Goal: Information Seeking & Learning: Learn about a topic

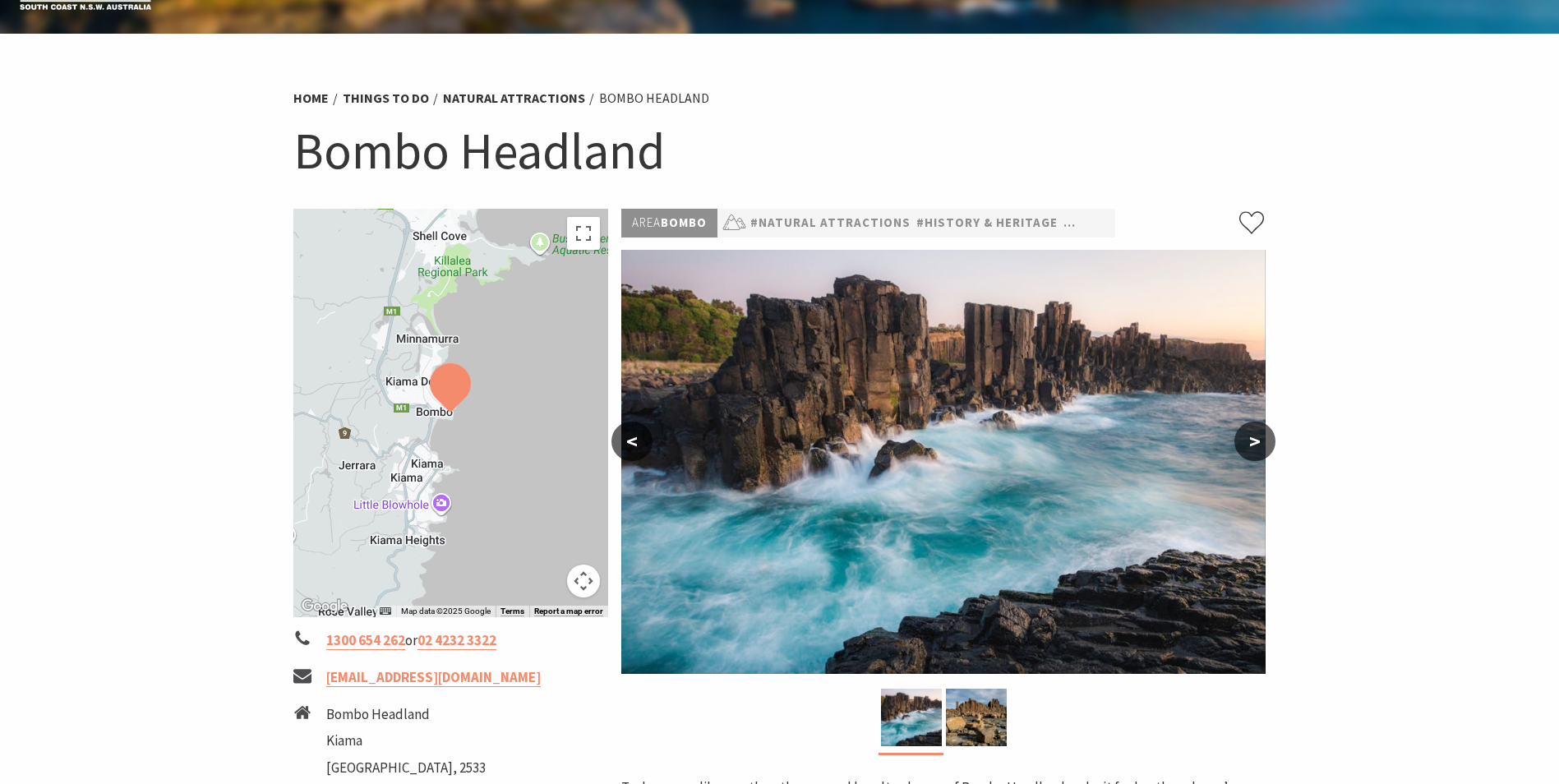
scroll to position [82, 0]
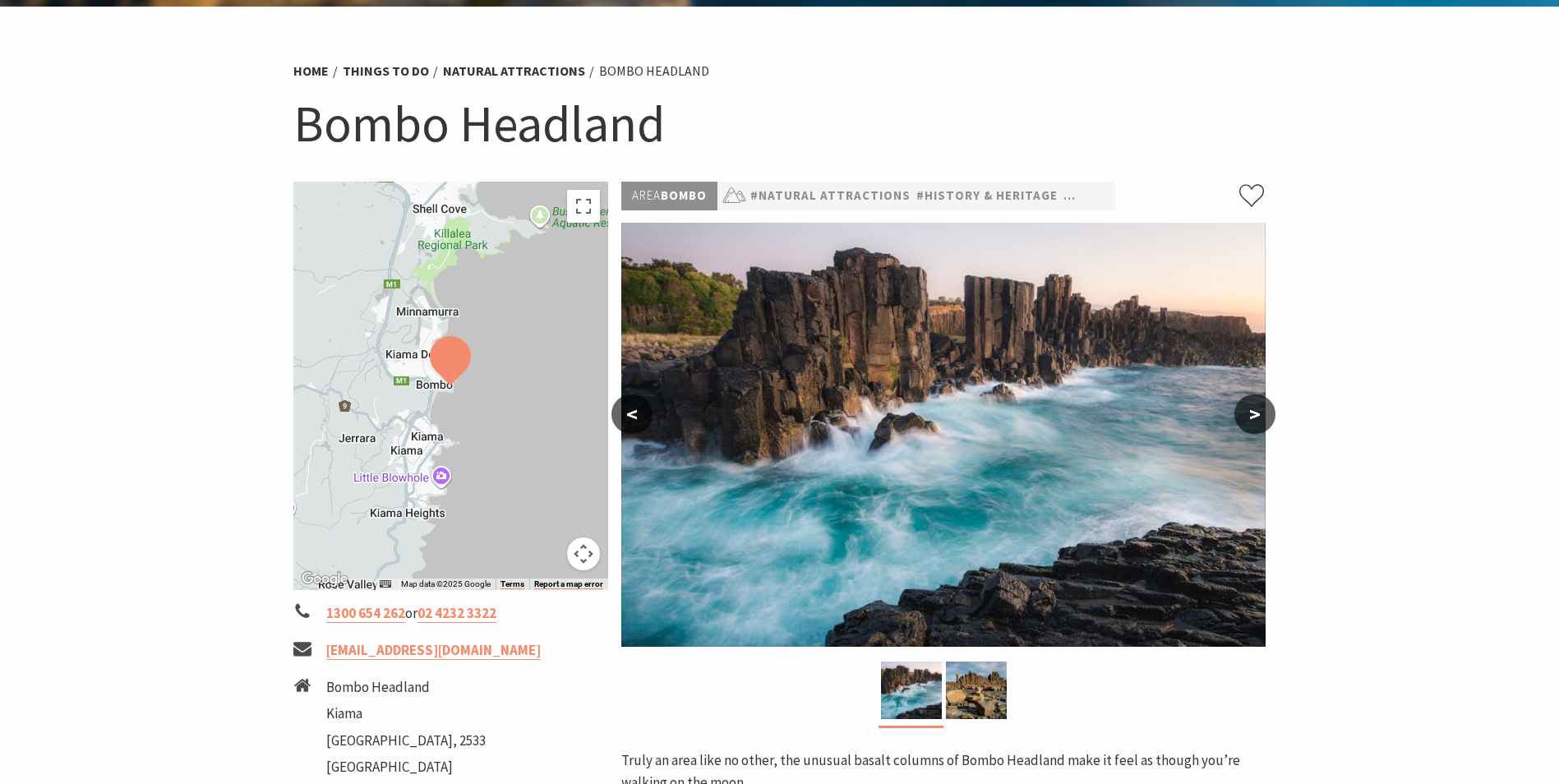
click at [447, 361] on img at bounding box center [450, 360] width 41 height 49
click at [448, 361] on img at bounding box center [450, 360] width 41 height 49
click at [413, 364] on div at bounding box center [451, 385] width 316 height 408
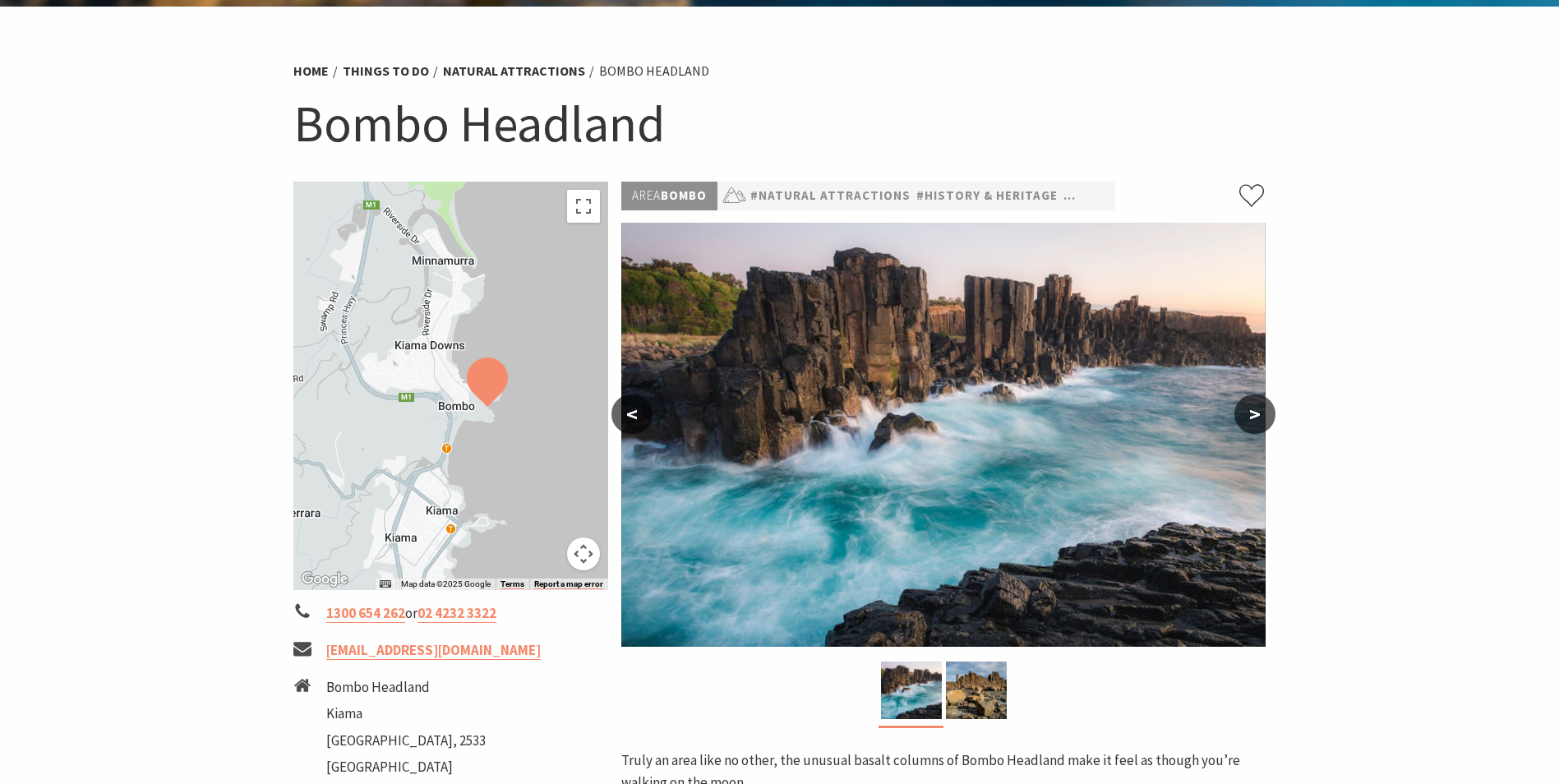
click at [993, 417] on img at bounding box center [943, 435] width 644 height 424
click at [809, 193] on link "#Natural Attractions" at bounding box center [831, 195] width 160 height 21
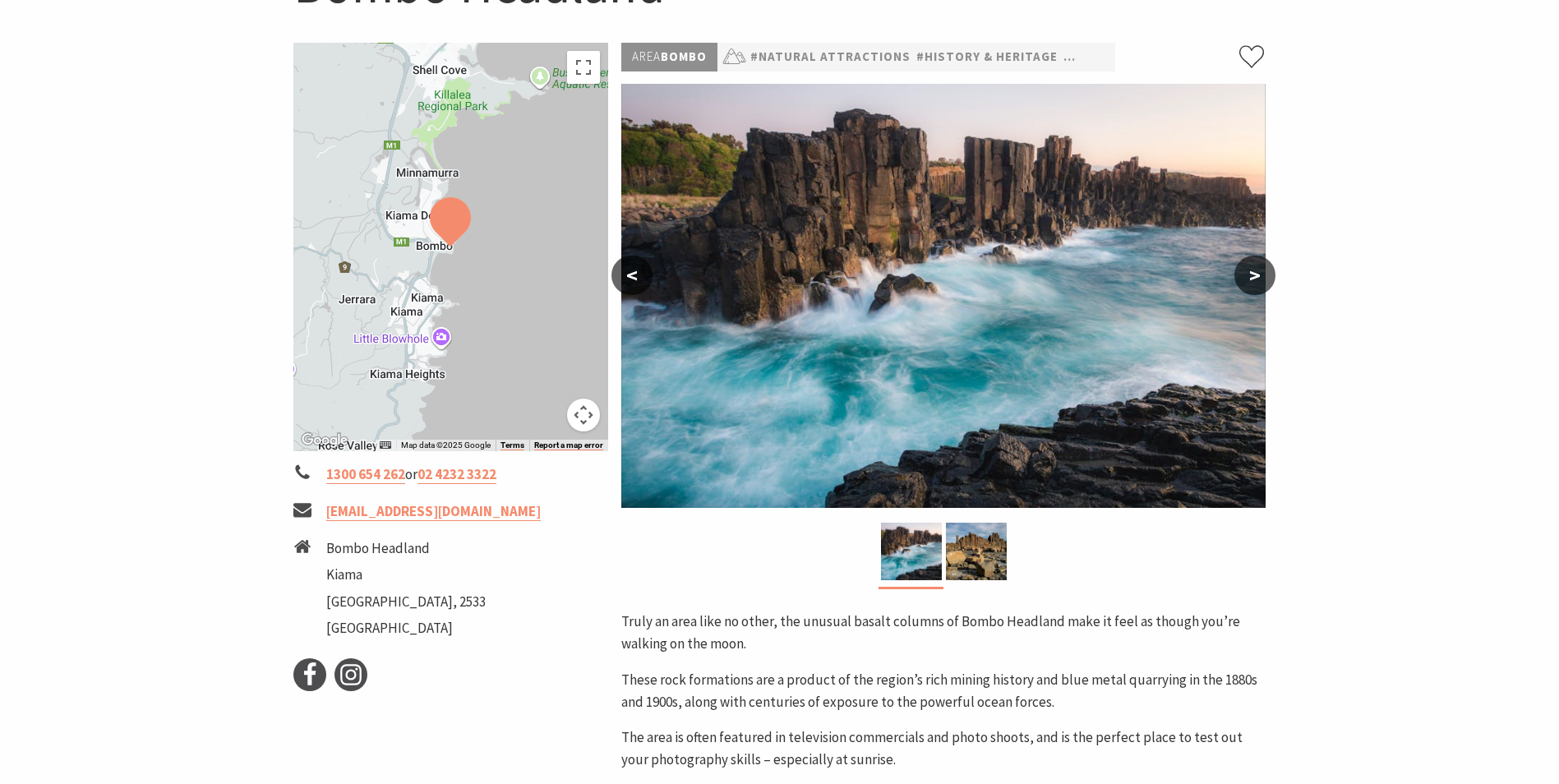
scroll to position [247, 0]
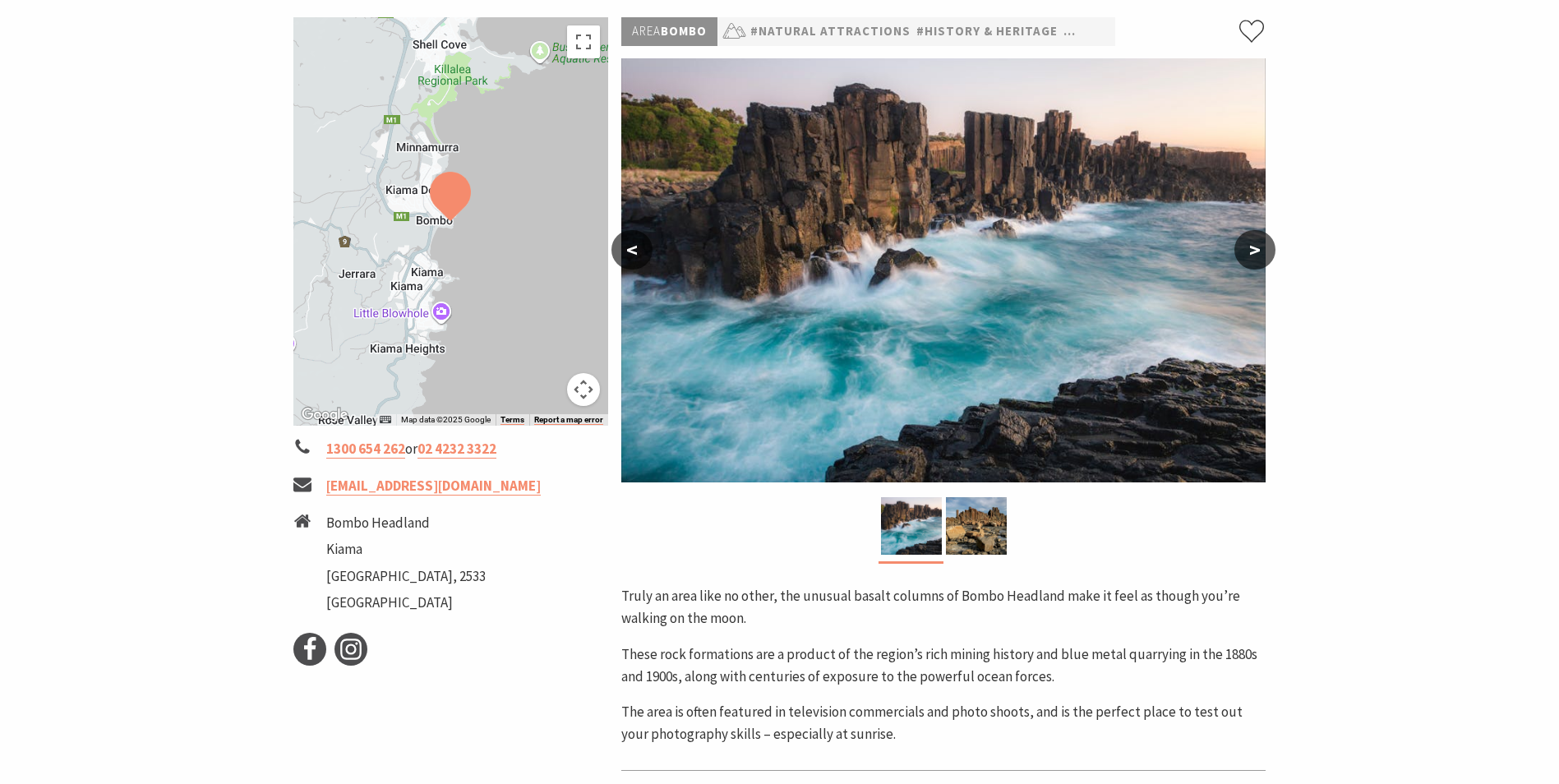
click at [452, 188] on img at bounding box center [450, 196] width 41 height 49
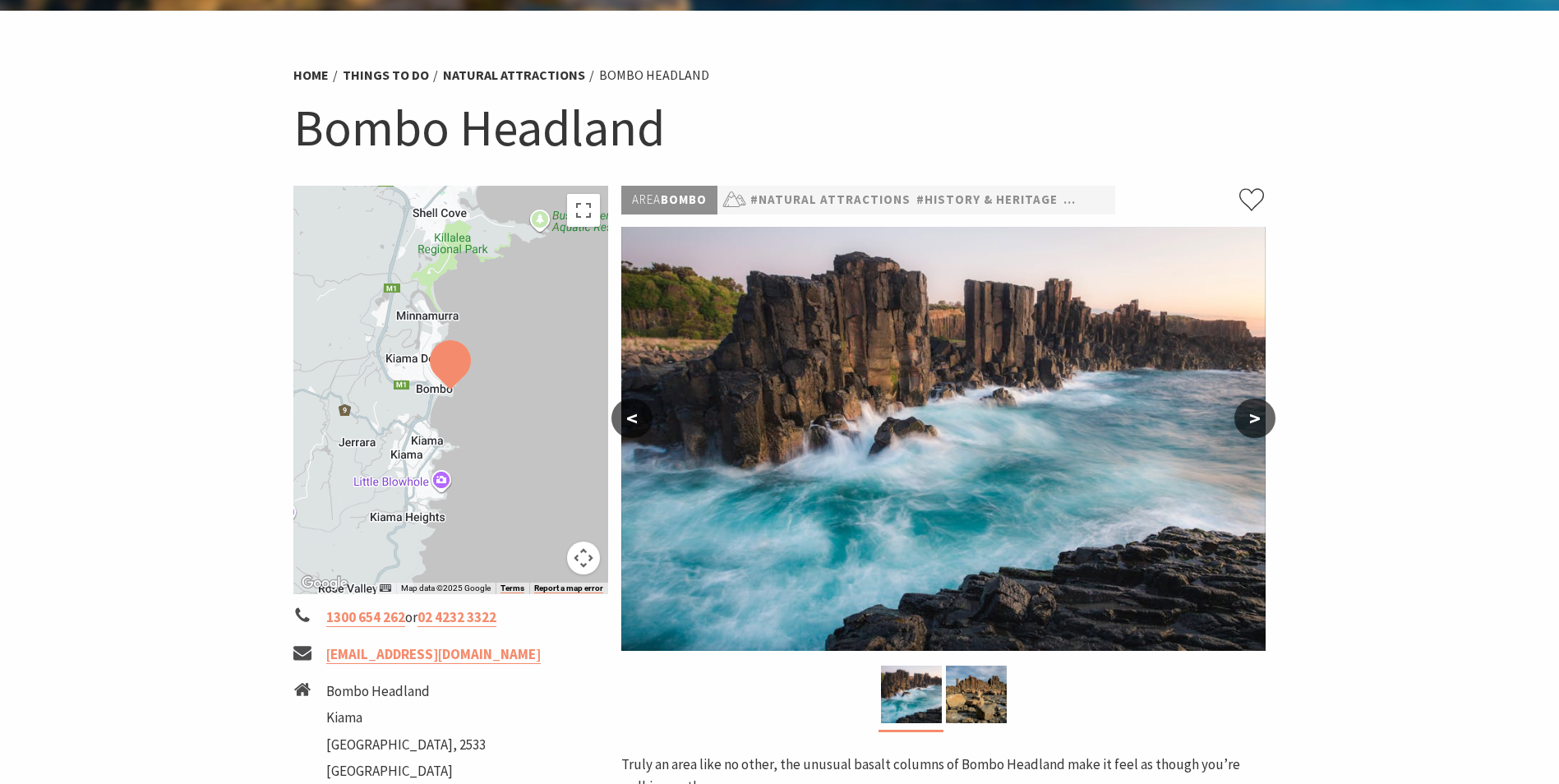
scroll to position [0, 0]
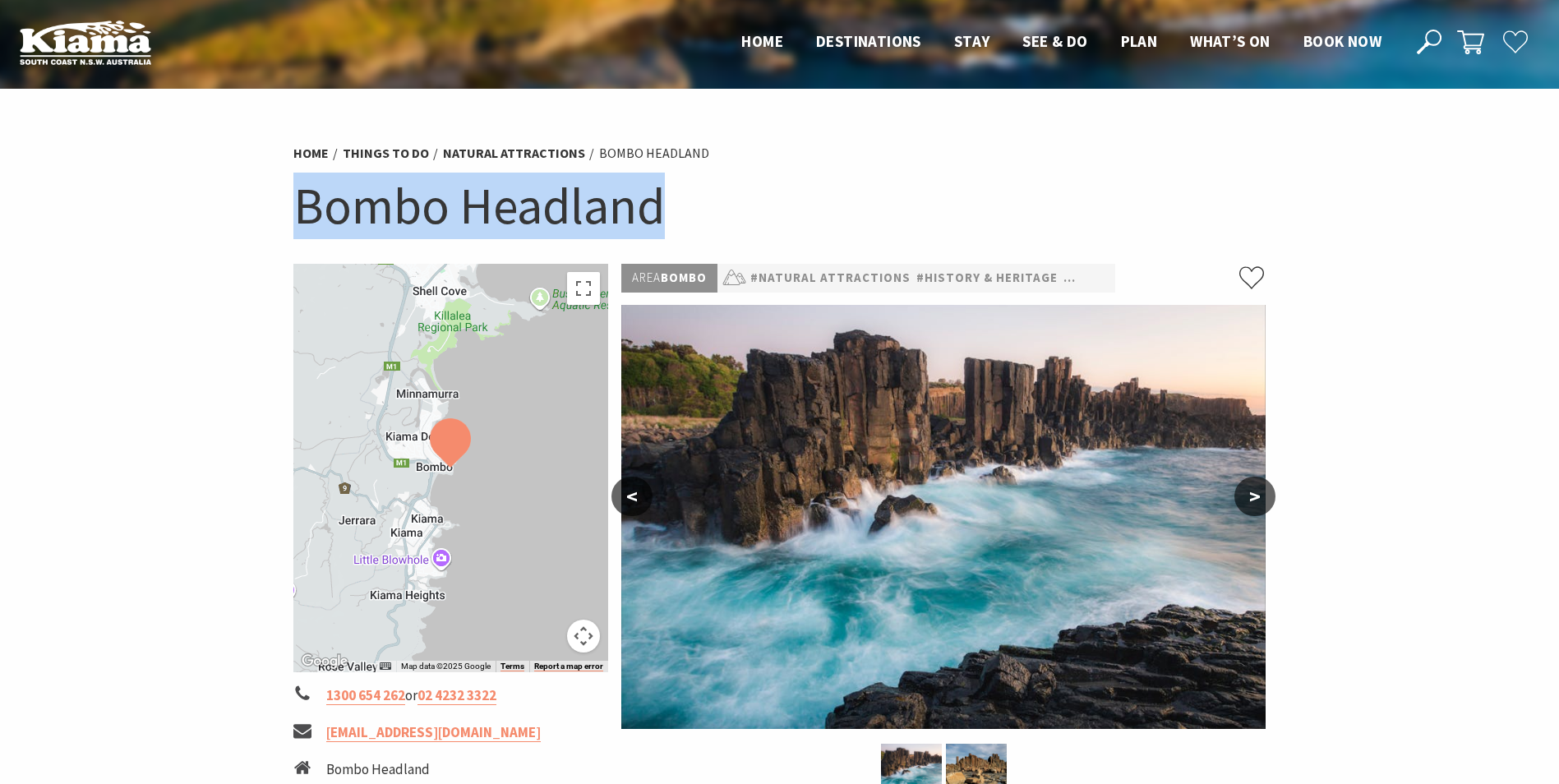
drag, startPoint x: 298, startPoint y: 204, endPoint x: 667, endPoint y: 200, distance: 369.0
click at [673, 200] on h1 "Bombo Headland" at bounding box center [780, 206] width 974 height 67
copy h1 "Bombo Headland"
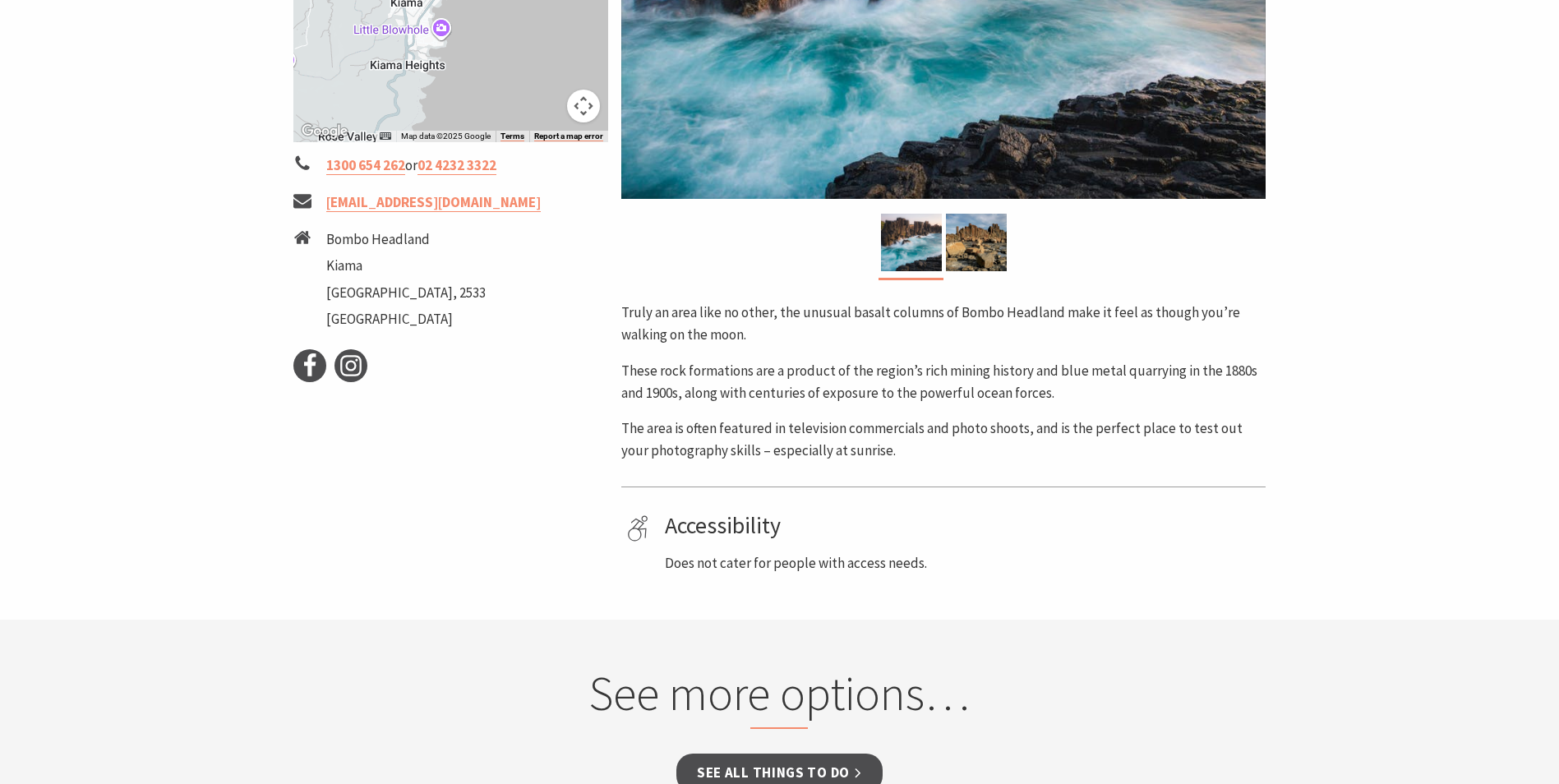
scroll to position [247, 0]
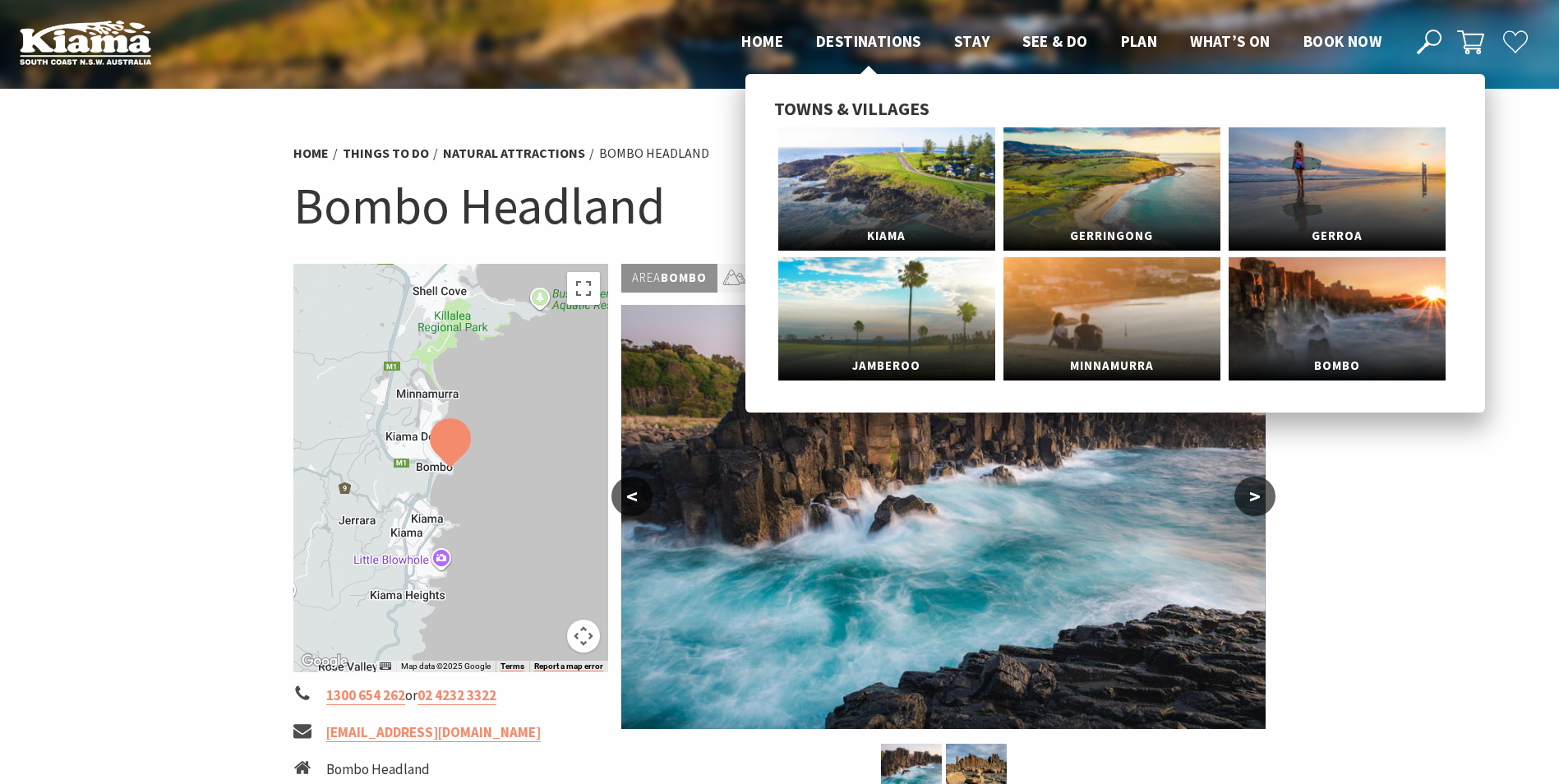
click at [871, 42] on span "Destinations" at bounding box center [869, 42] width 106 height 20
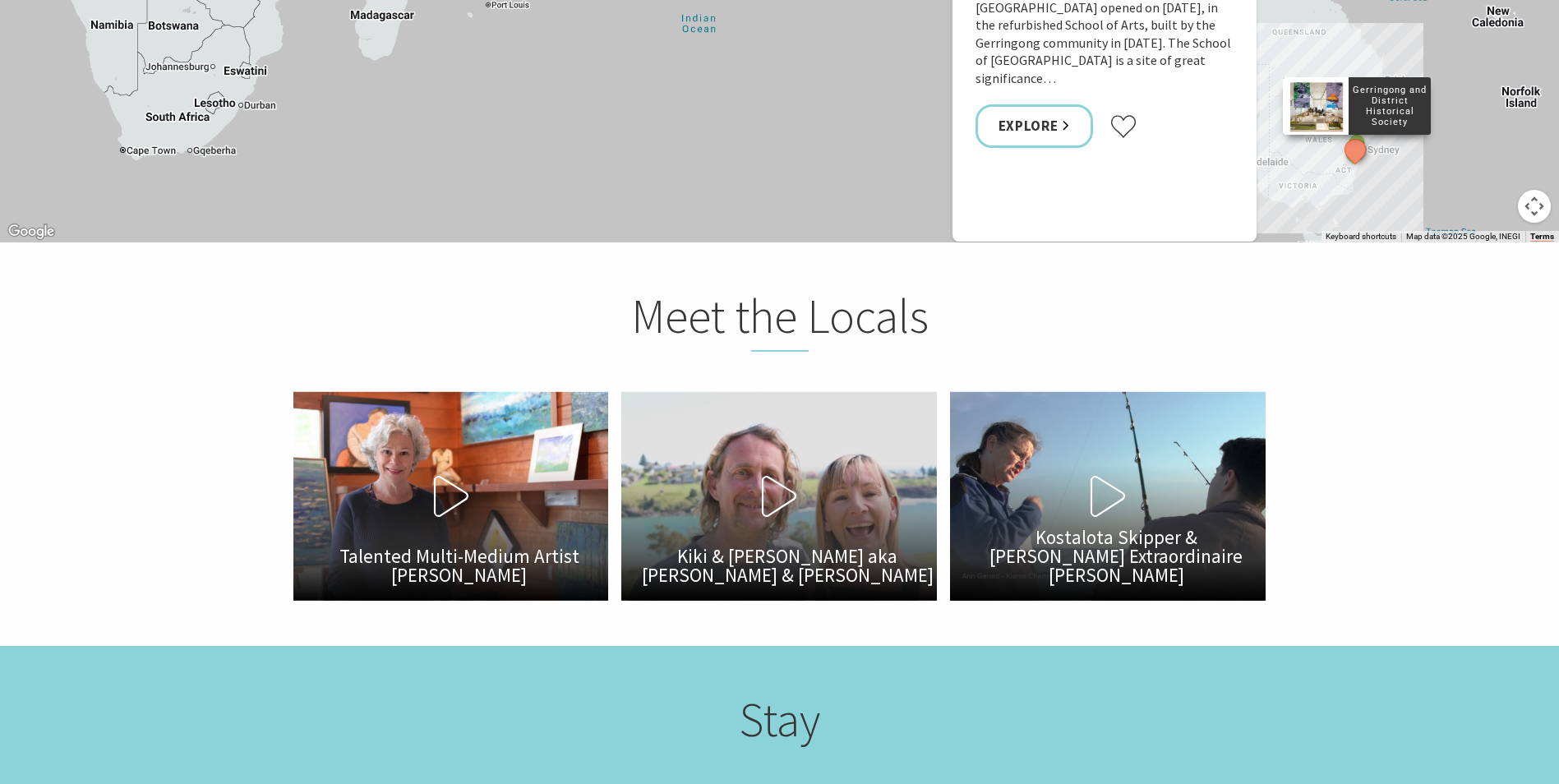
scroll to position [2560, 0]
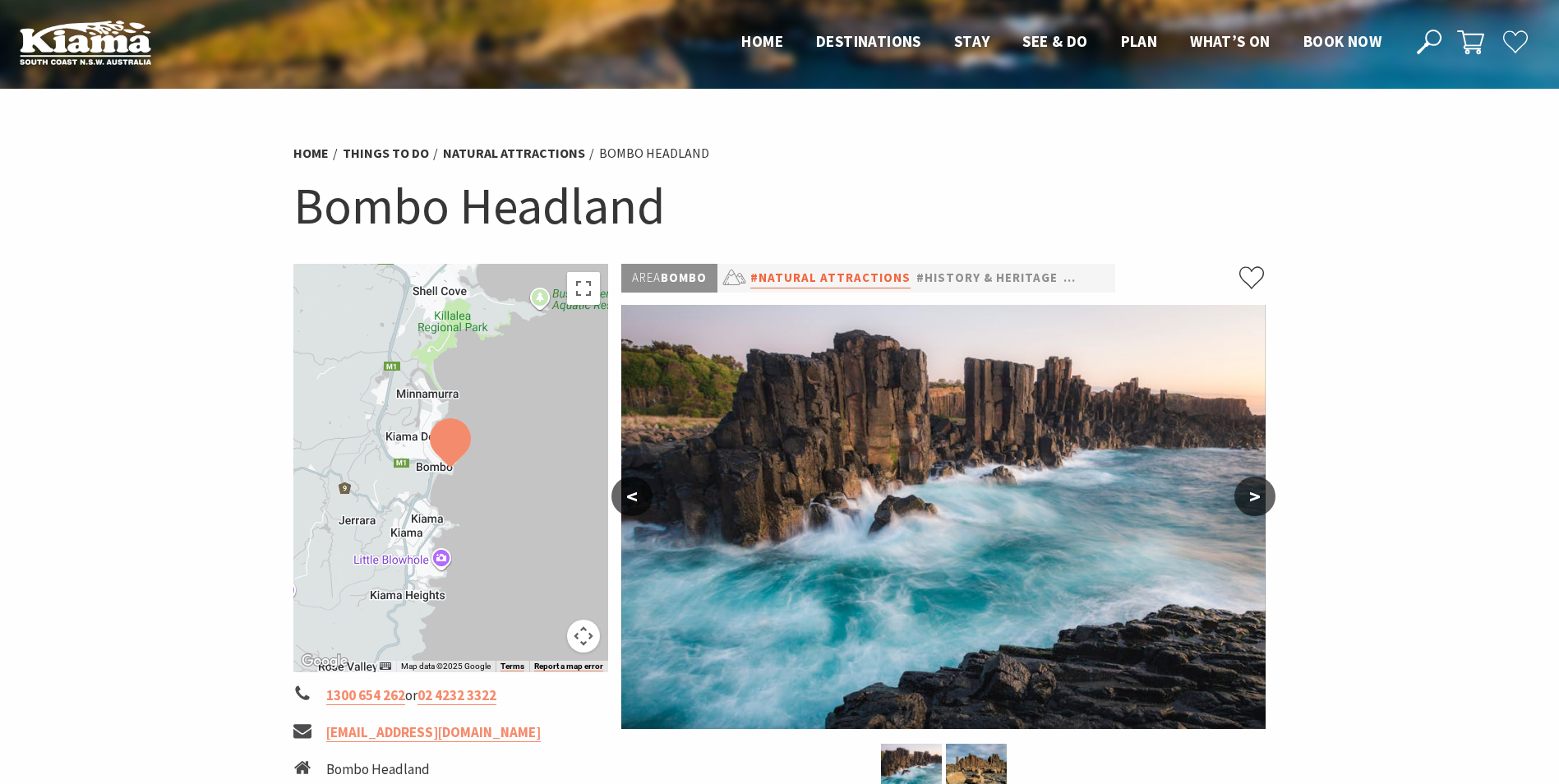
click at [846, 280] on link "#Natural Attractions" at bounding box center [831, 278] width 160 height 21
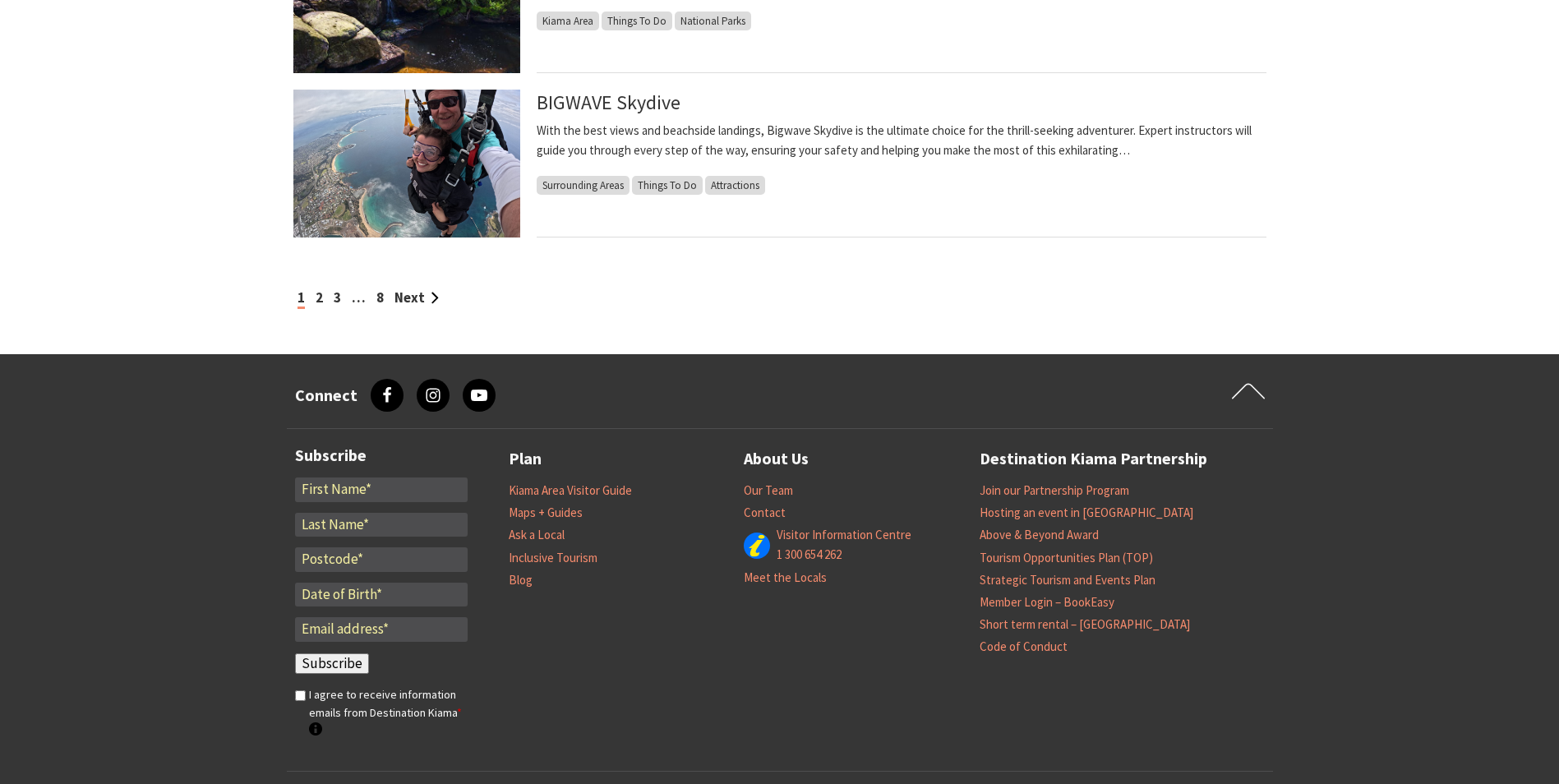
scroll to position [986, 0]
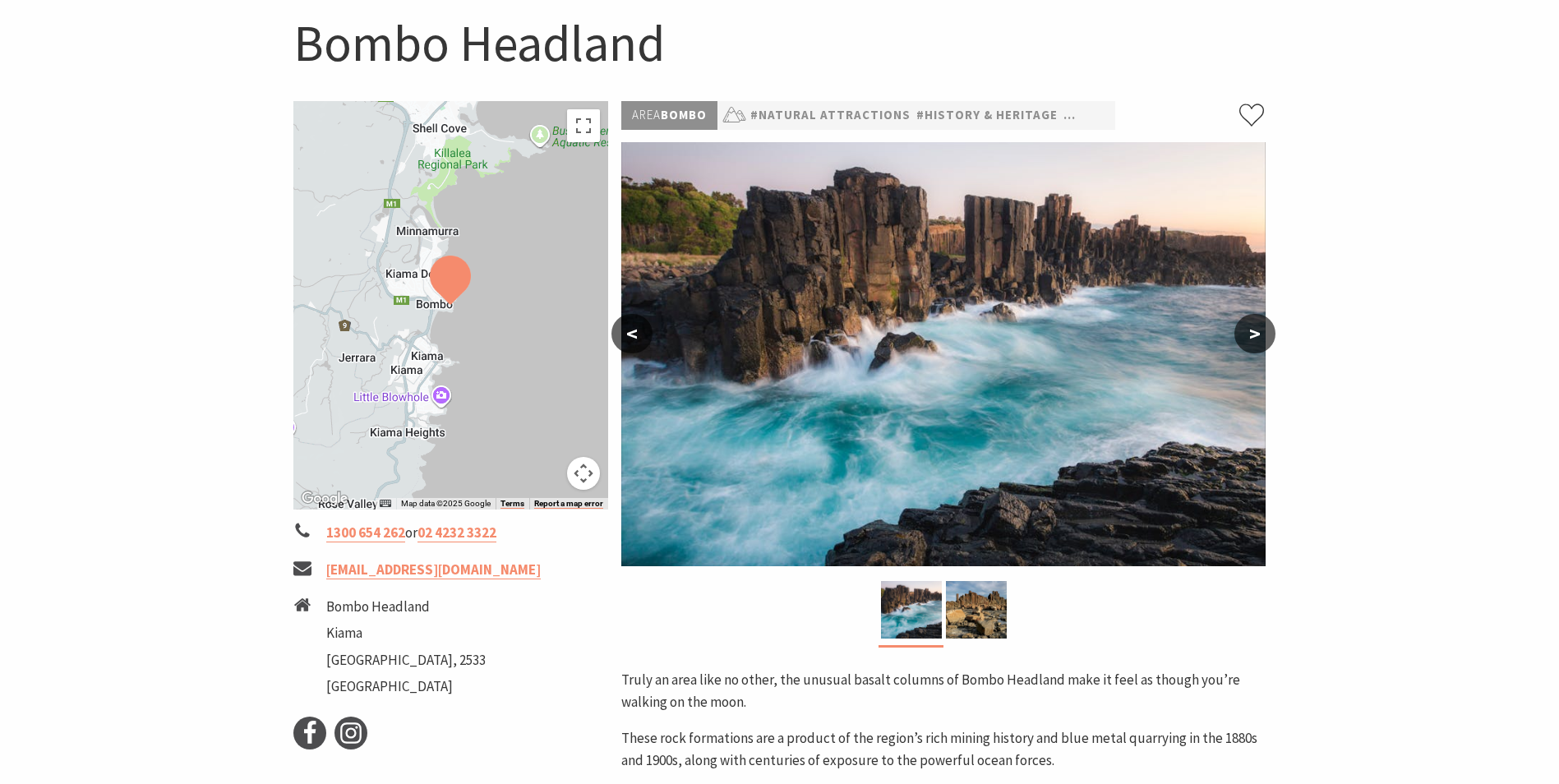
scroll to position [165, 0]
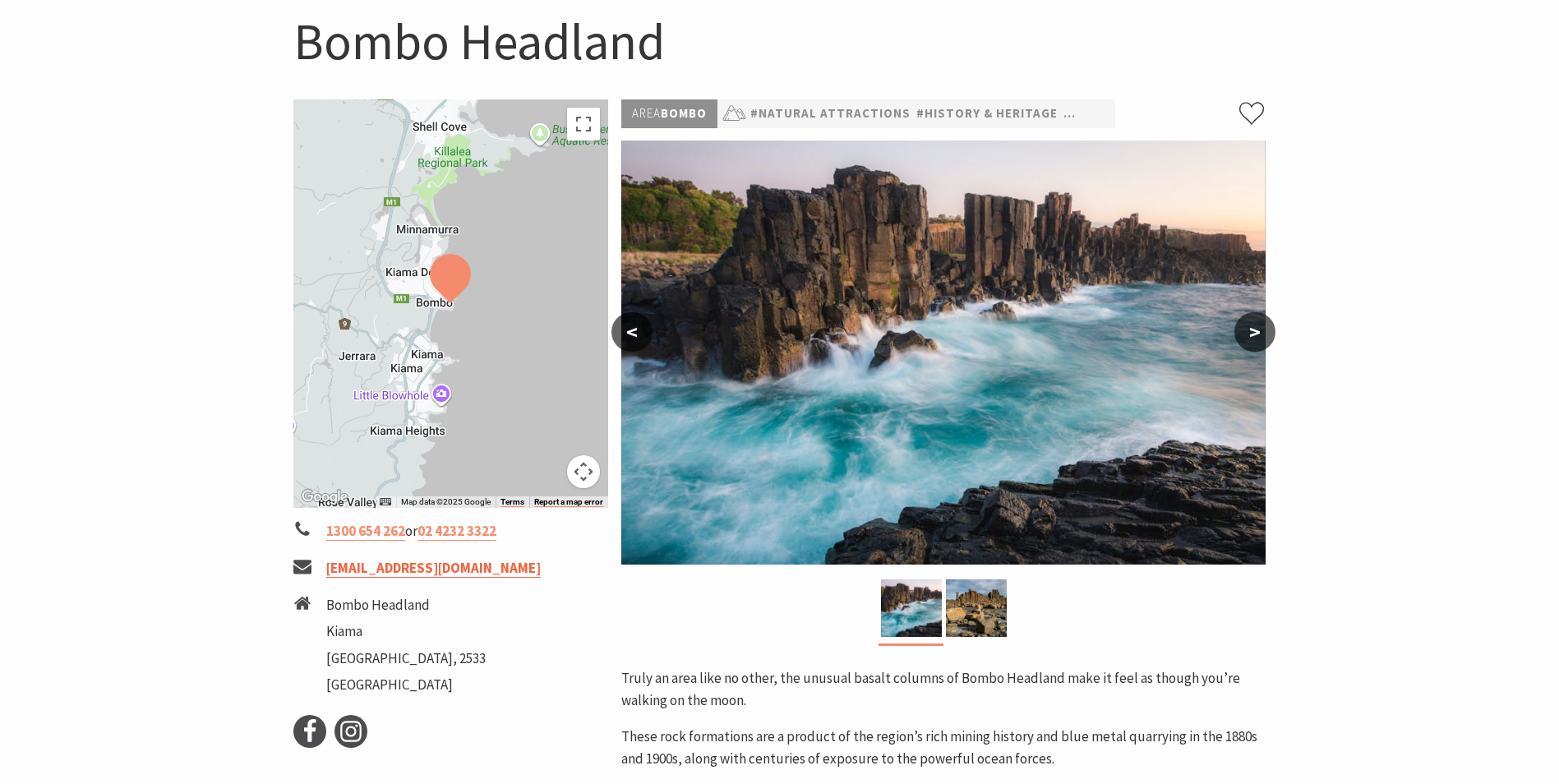
click at [403, 571] on link "[EMAIL_ADDRESS][DOMAIN_NAME]" at bounding box center [433, 568] width 215 height 19
click at [397, 570] on link "[EMAIL_ADDRESS][DOMAIN_NAME]" at bounding box center [433, 568] width 215 height 19
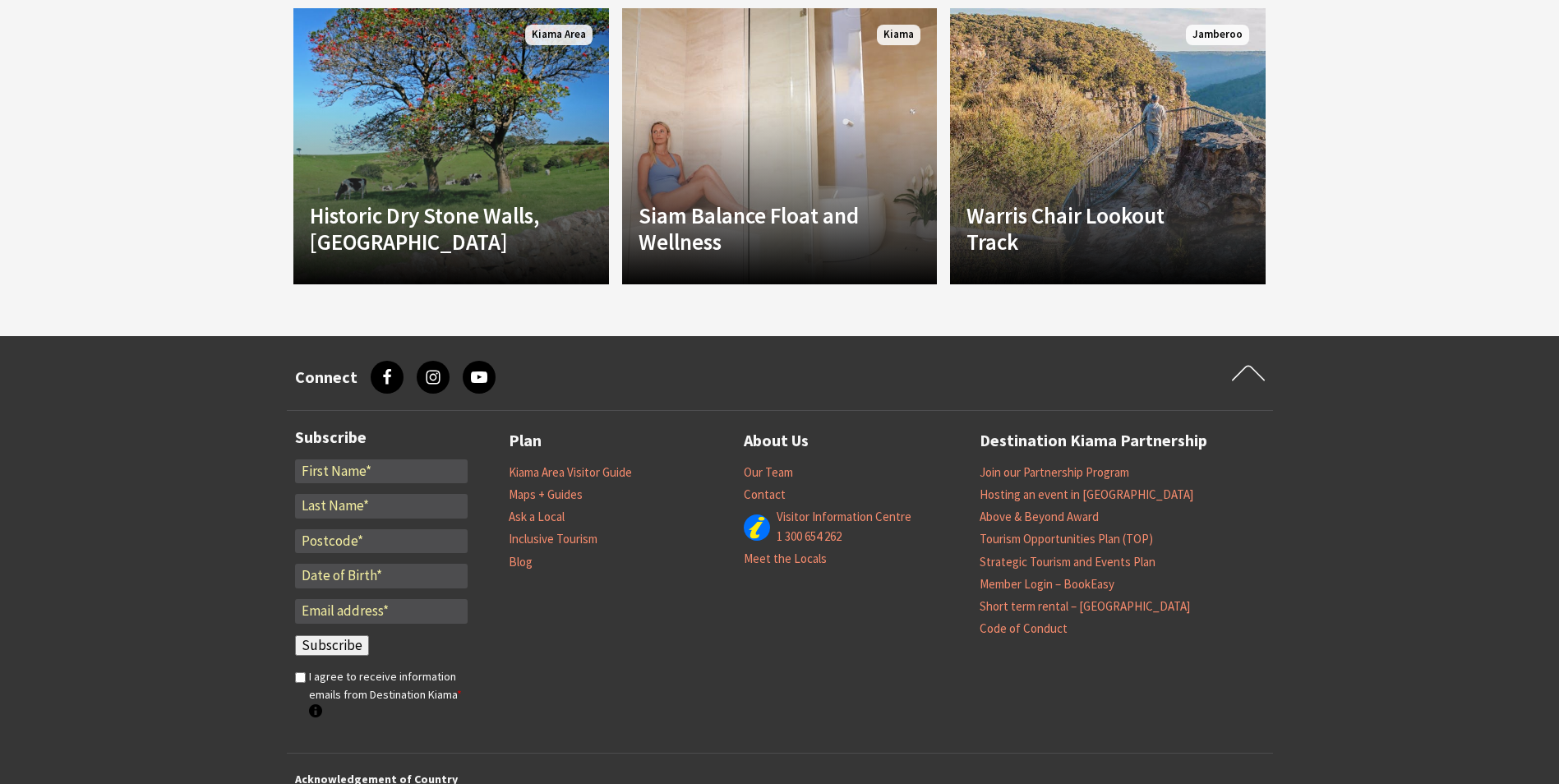
scroll to position [1350, 0]
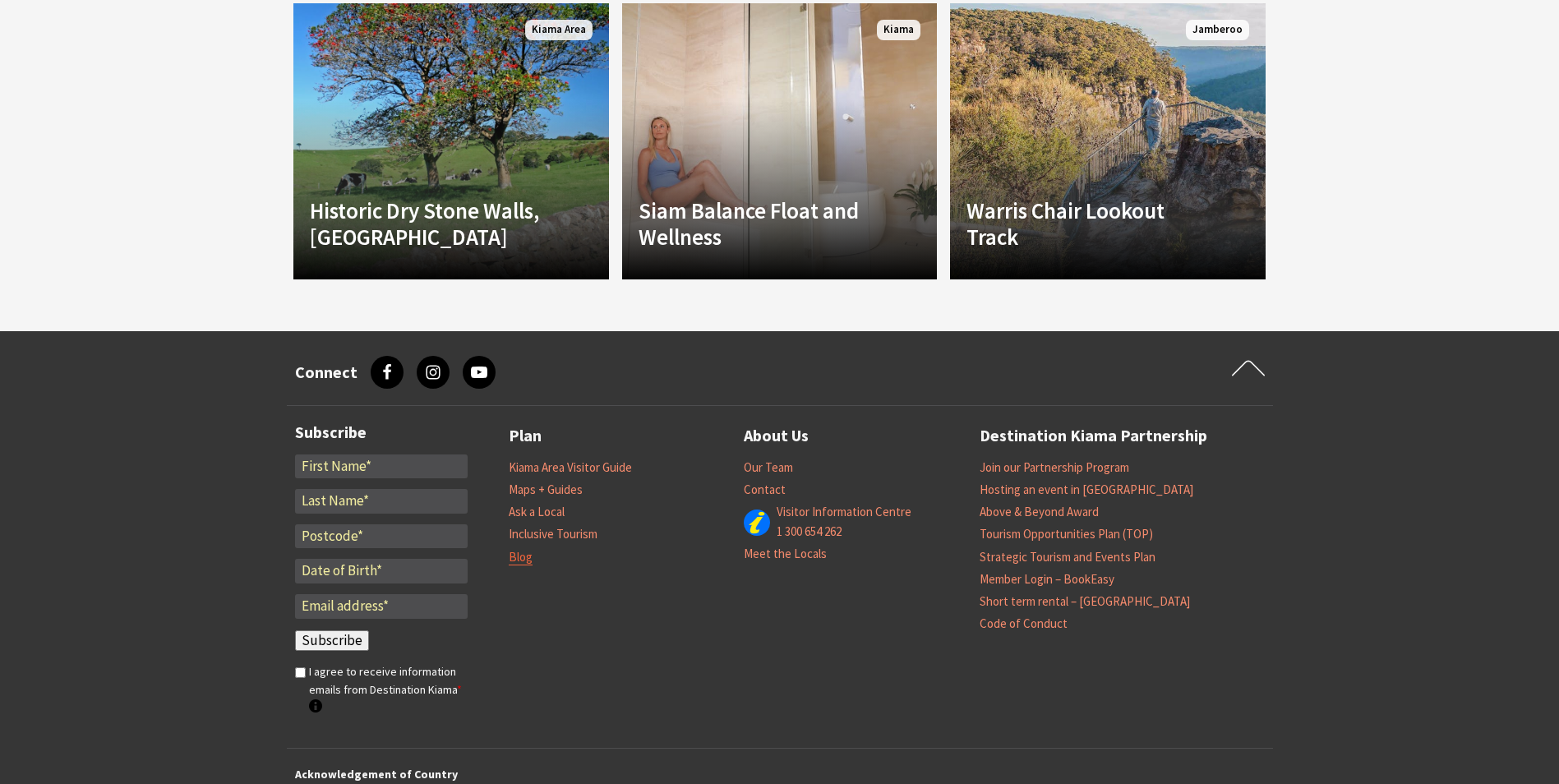
click at [529, 560] on link "Blog" at bounding box center [520, 557] width 24 height 17
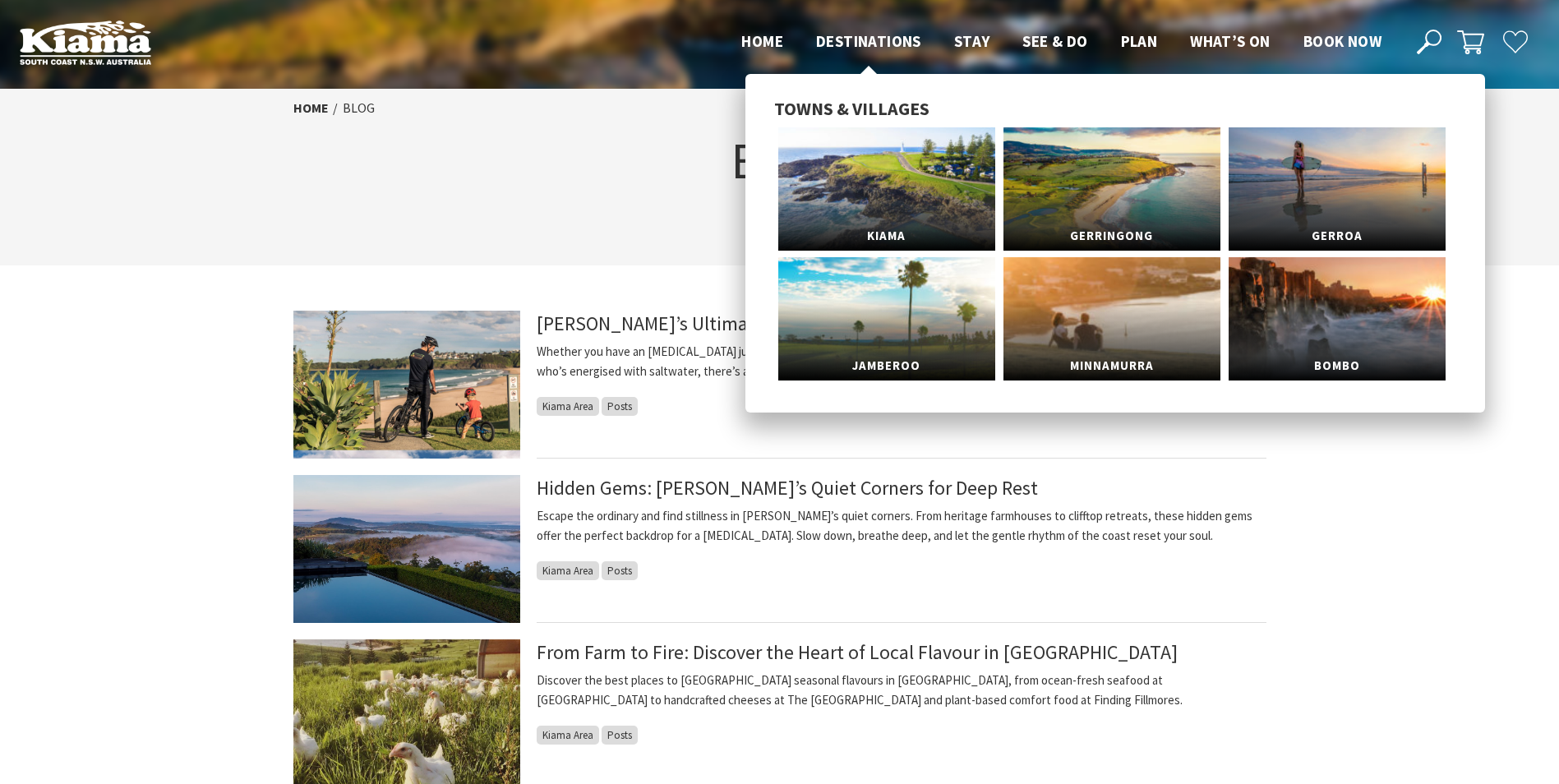
click at [866, 38] on span "Destinations" at bounding box center [869, 42] width 106 height 20
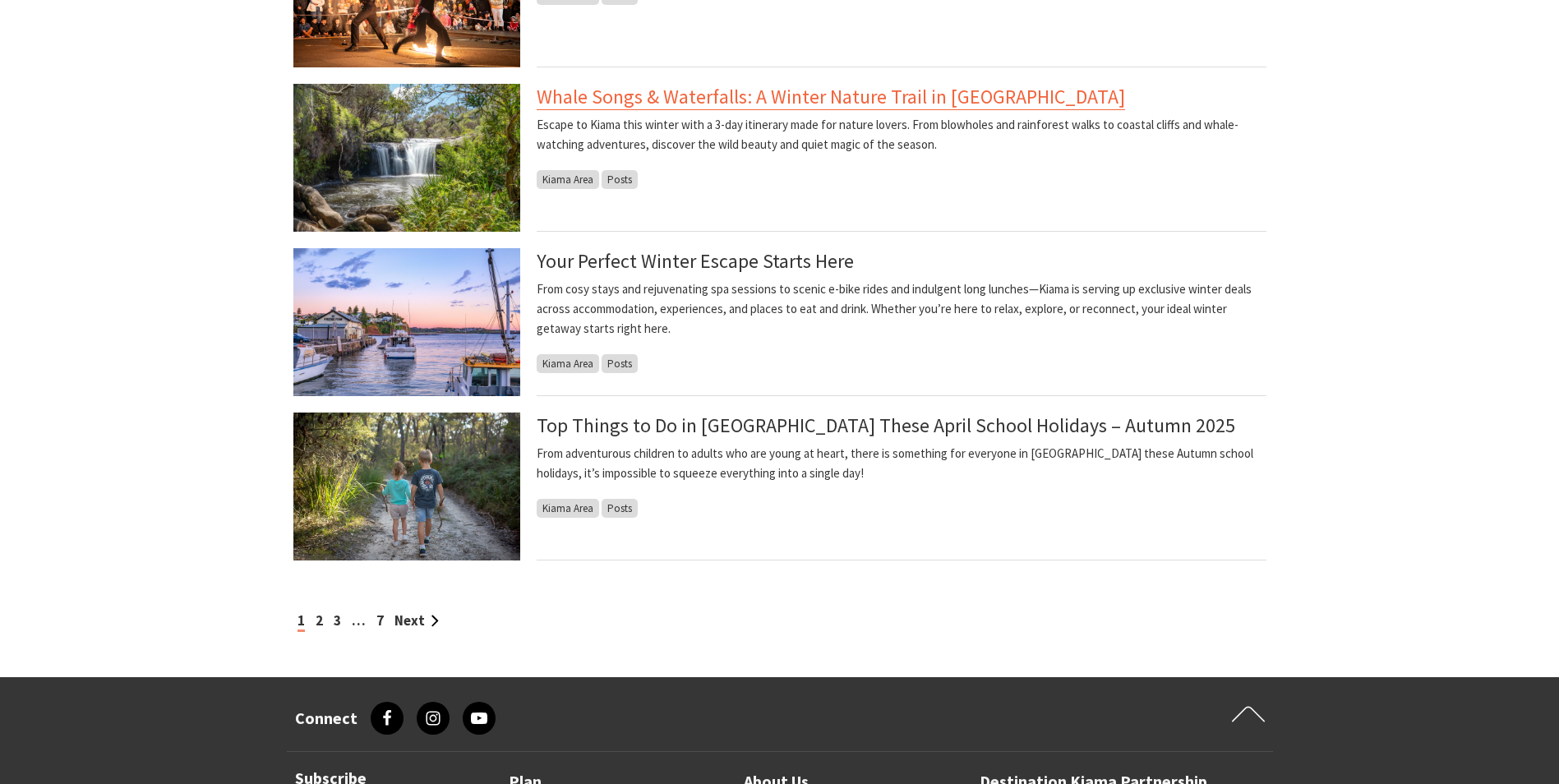
scroll to position [740, 0]
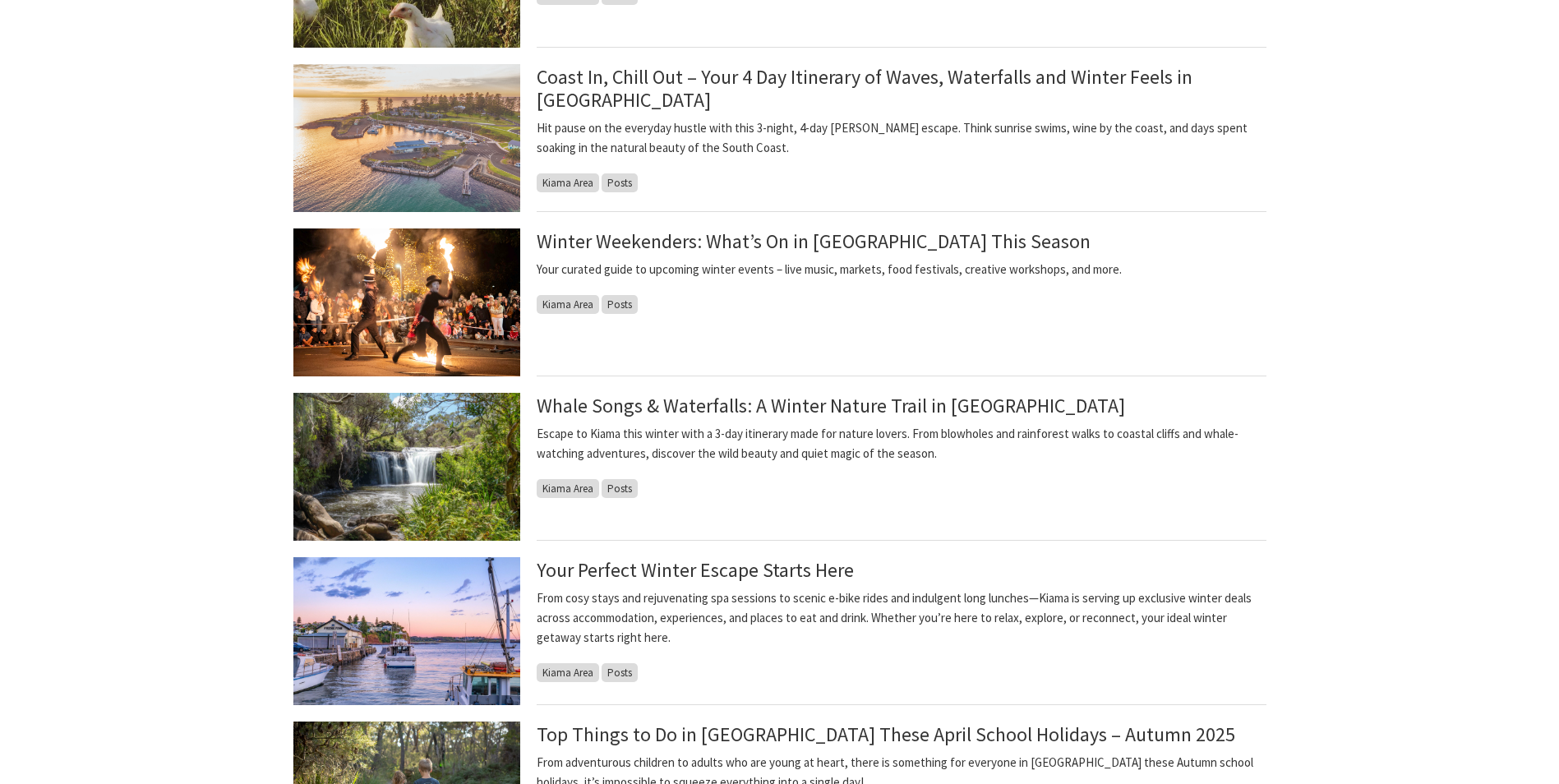
click at [407, 624] on img at bounding box center [407, 631] width 227 height 148
